Goal: Task Accomplishment & Management: Use online tool/utility

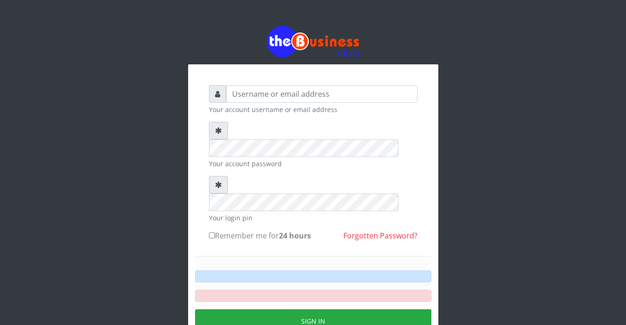
click at [297, 121] on form "Your account username or email address Your account password Your login pin Rem…" at bounding box center [313, 227] width 209 height 285
click at [261, 96] on input "text" at bounding box center [321, 94] width 191 height 18
click at [262, 95] on input "text" at bounding box center [321, 94] width 191 height 18
type input "Sarahadesode"
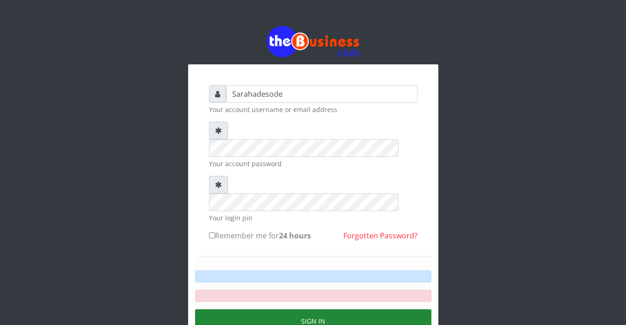
click at [305, 310] on button "Sign in" at bounding box center [313, 322] width 236 height 24
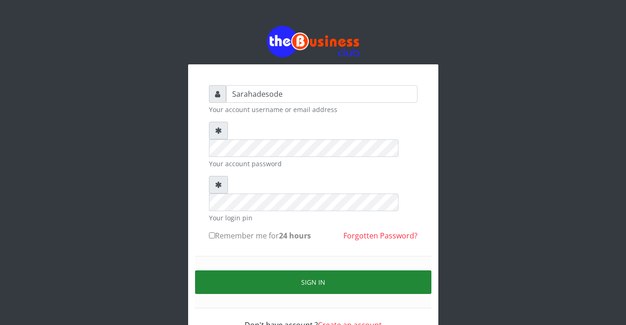
click at [328, 271] on button "Sign in" at bounding box center [313, 283] width 236 height 24
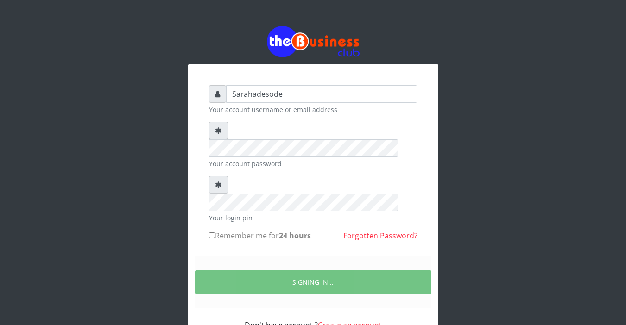
click at [458, 198] on div "Sarahadesode Your account username or email address Your account password Your …" at bounding box center [313, 186] width 529 height 373
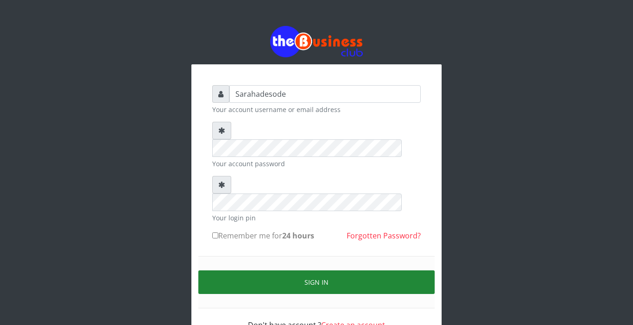
click at [316, 271] on button "Sign in" at bounding box center [316, 283] width 236 height 24
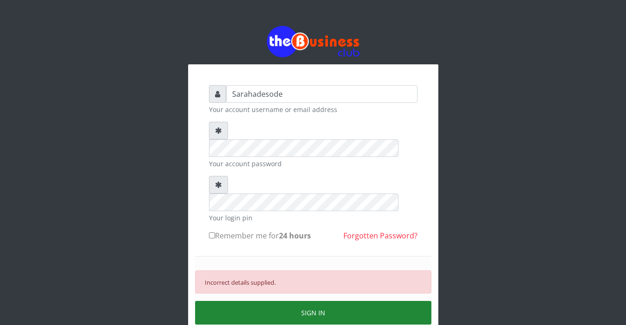
click at [313, 301] on button "SIGN IN" at bounding box center [313, 313] width 236 height 24
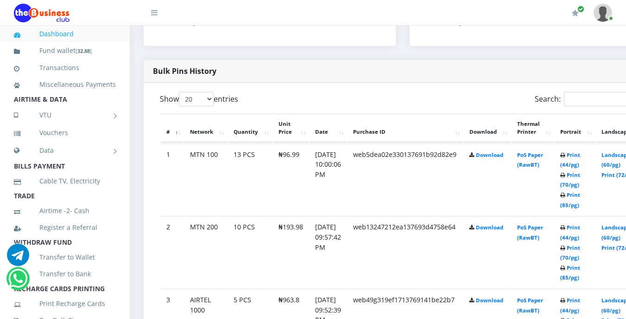
scroll to position [445, 0]
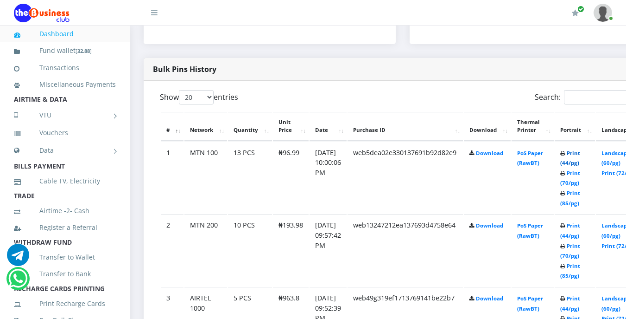
click at [580, 153] on link "Print (44/pg)" at bounding box center [571, 157] width 20 height 17
click at [363, 238] on td "web13247212ea137693d4758e64" at bounding box center [405, 250] width 115 height 72
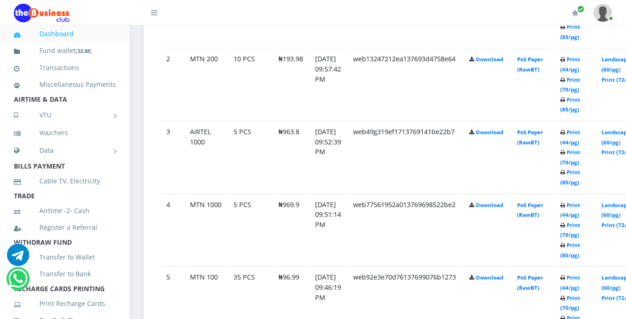
scroll to position [612, 0]
click at [580, 277] on link "Print (44/pg)" at bounding box center [571, 281] width 20 height 17
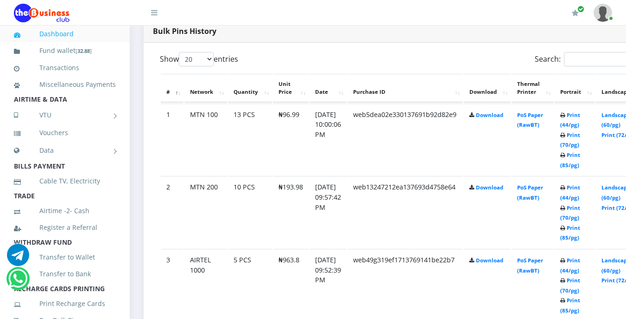
scroll to position [482, 0]
click at [566, 190] on icon at bounding box center [563, 189] width 5 height 6
click at [579, 189] on b "Print (44/pg) Print (70/pg) Print (85/pg)" at bounding box center [571, 213] width 20 height 57
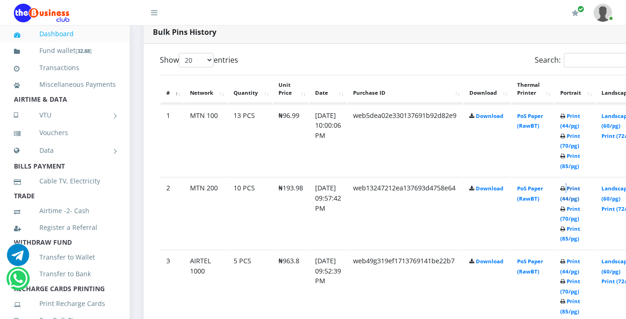
click at [580, 189] on link "Print (44/pg)" at bounding box center [571, 193] width 20 height 17
click at [580, 190] on link "Print (44/pg)" at bounding box center [571, 193] width 20 height 17
click at [580, 187] on link "Print (44/pg)" at bounding box center [571, 193] width 20 height 17
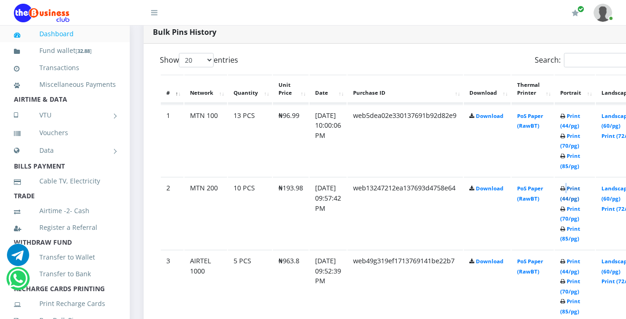
click at [580, 187] on link "Print (44/pg)" at bounding box center [571, 193] width 20 height 17
click at [580, 188] on link "Print (44/pg)" at bounding box center [571, 193] width 20 height 17
click at [580, 189] on b "Print (44/pg) Print (70/pg) Print (85/pg)" at bounding box center [571, 213] width 20 height 57
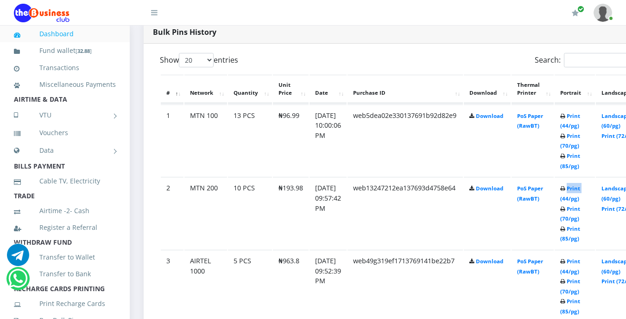
click at [580, 189] on b "Print (44/pg) Print (70/pg) Print (85/pg)" at bounding box center [571, 213] width 20 height 57
click at [580, 191] on link "Print (44/pg)" at bounding box center [571, 193] width 20 height 17
click at [580, 190] on link "Print (44/pg)" at bounding box center [571, 193] width 20 height 17
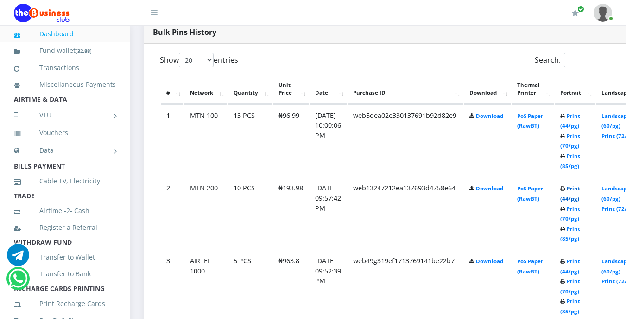
click at [580, 190] on link "Print (44/pg)" at bounding box center [571, 193] width 20 height 17
click at [580, 187] on link "Print (44/pg)" at bounding box center [571, 193] width 20 height 17
click at [580, 191] on link "Print (44/pg)" at bounding box center [571, 193] width 20 height 17
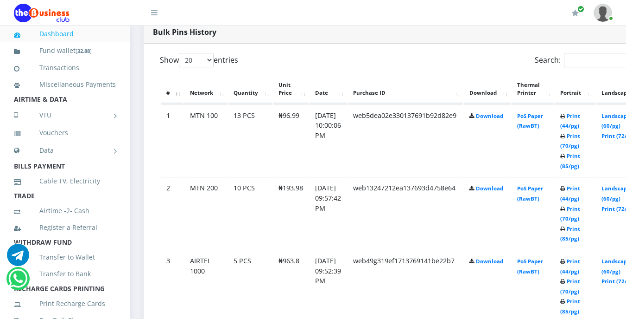
click at [580, 191] on b "Print (44/pg) Print (70/pg) Print (85/pg)" at bounding box center [571, 213] width 20 height 57
click at [549, 210] on td "PoS Paper (RawBT)" at bounding box center [533, 213] width 42 height 72
click at [566, 187] on icon at bounding box center [563, 189] width 5 height 6
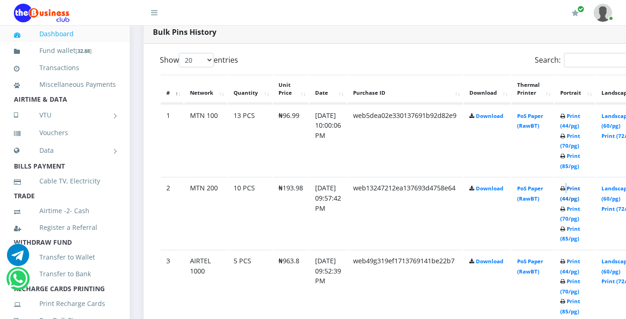
click at [580, 188] on link "Print (44/pg)" at bounding box center [571, 193] width 20 height 17
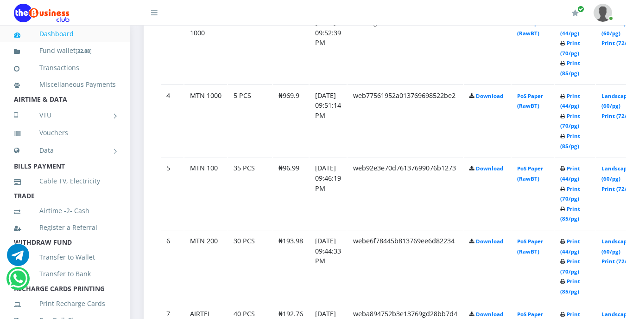
scroll to position [721, 0]
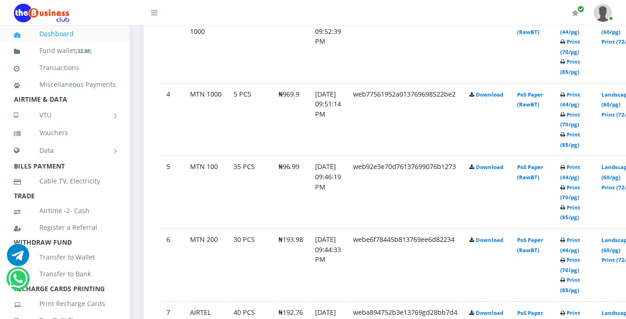
click at [580, 243] on b "Print (44/pg) Print (70/pg) Print (85/pg)" at bounding box center [571, 264] width 20 height 57
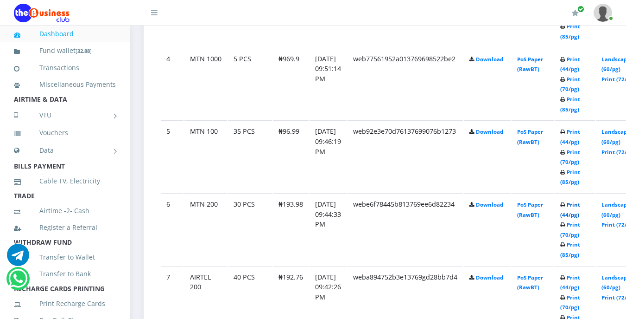
scroll to position [759, 0]
